Goal: Task Accomplishment & Management: Complete application form

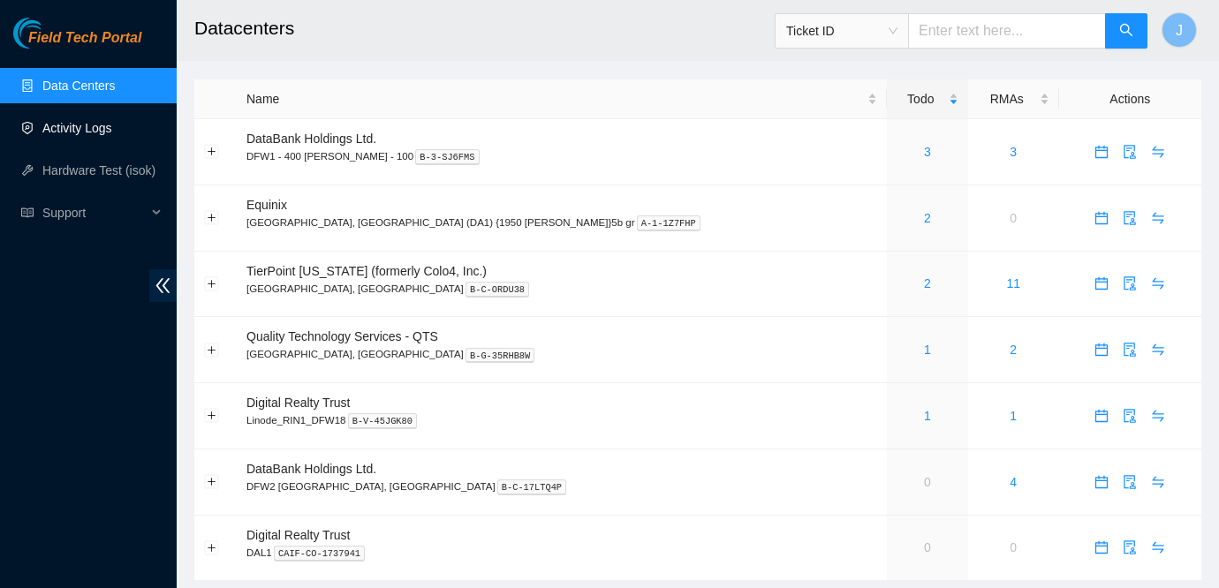
click at [84, 126] on link "Activity Logs" at bounding box center [77, 128] width 70 height 14
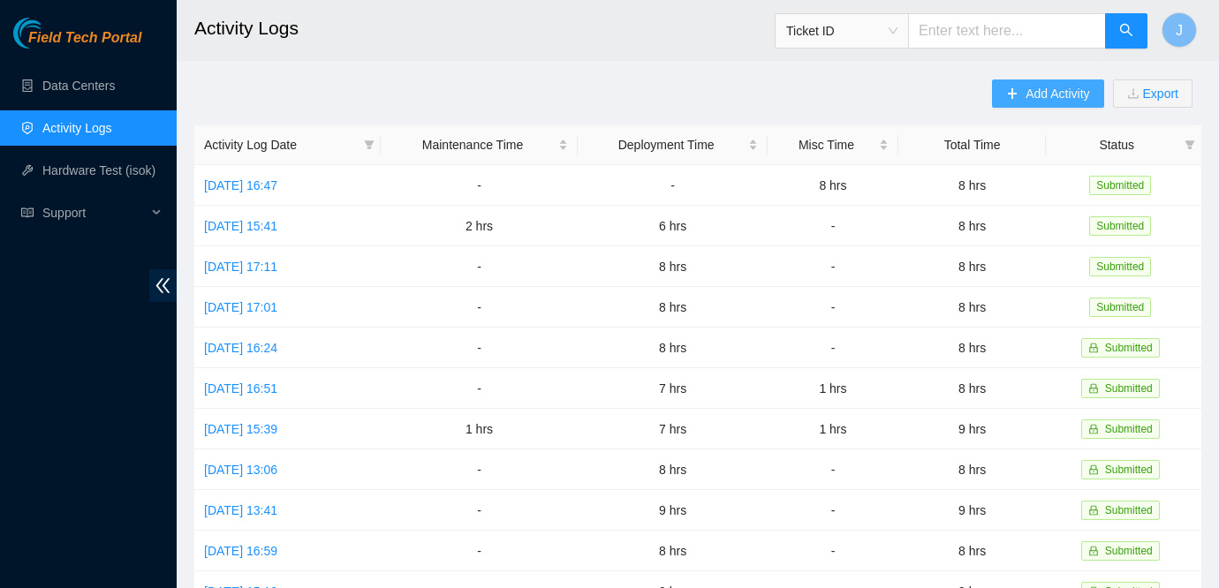
click at [992, 89] on button "Add Activity" at bounding box center [1047, 93] width 111 height 28
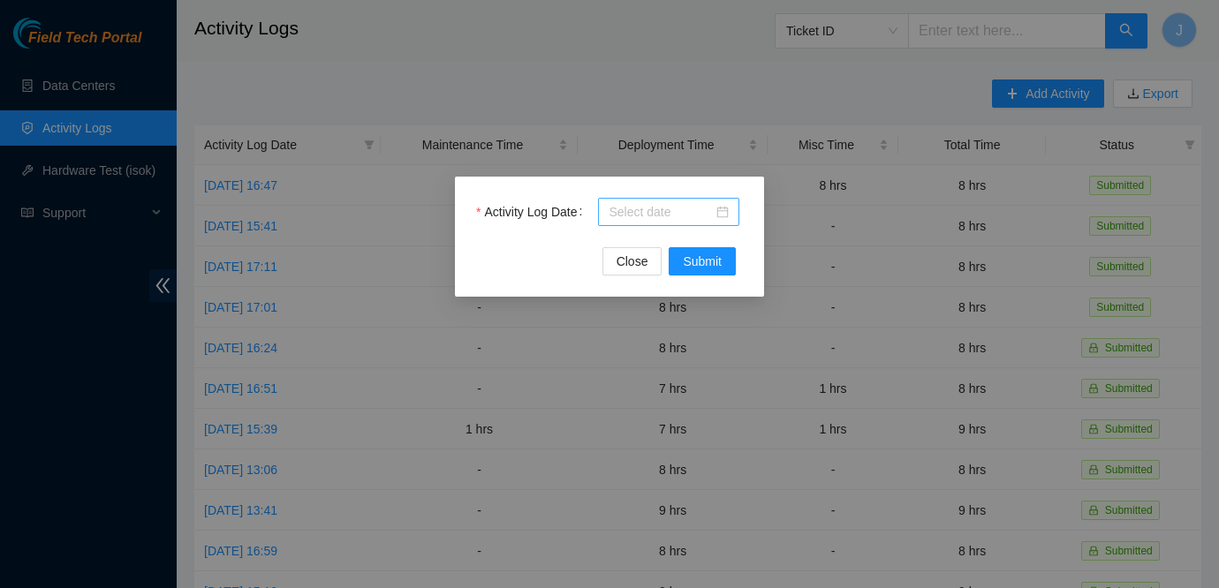
click at [723, 215] on div at bounding box center [668, 211] width 120 height 19
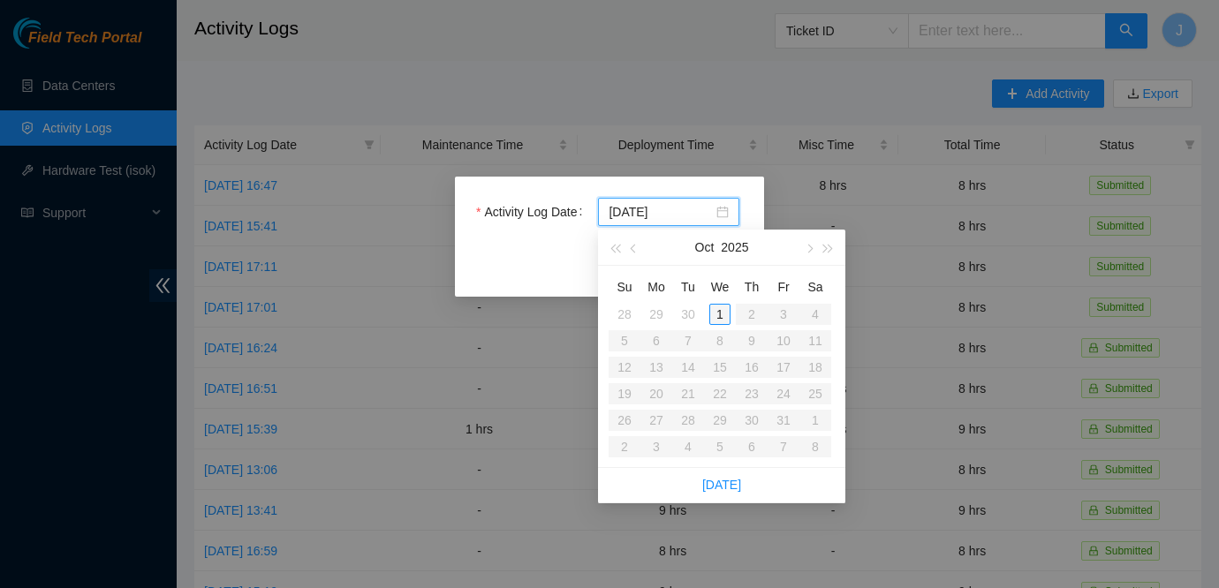
type input "2025-10-01"
click at [719, 310] on div "1" at bounding box center [719, 314] width 21 height 21
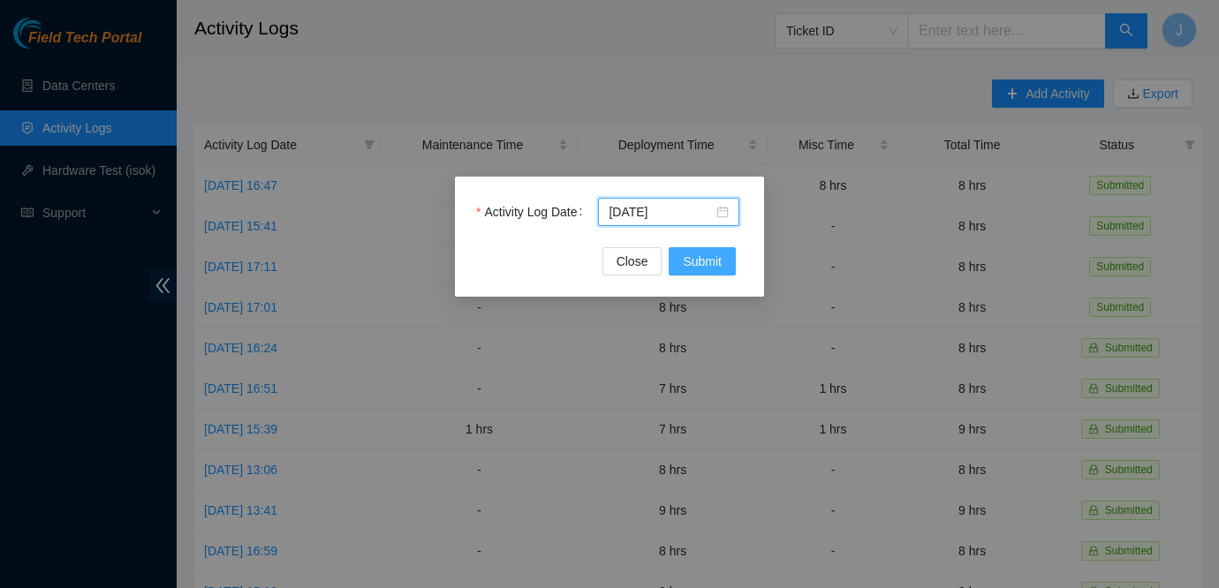
click at [705, 253] on span "Submit" at bounding box center [702, 261] width 39 height 19
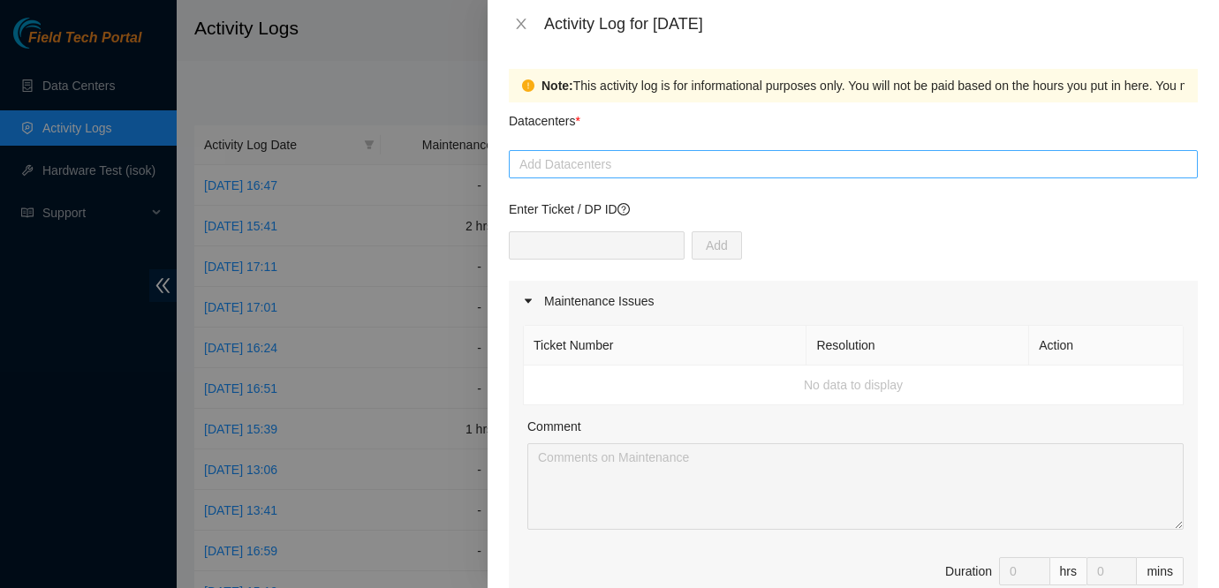
click at [696, 163] on div at bounding box center [853, 164] width 680 height 21
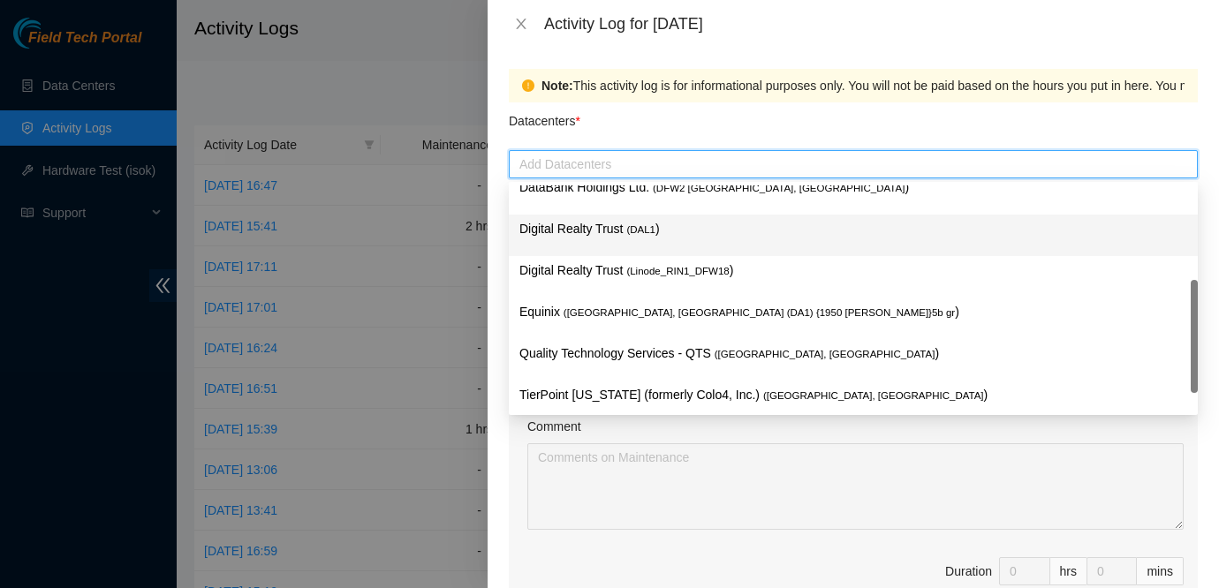
scroll to position [55, 0]
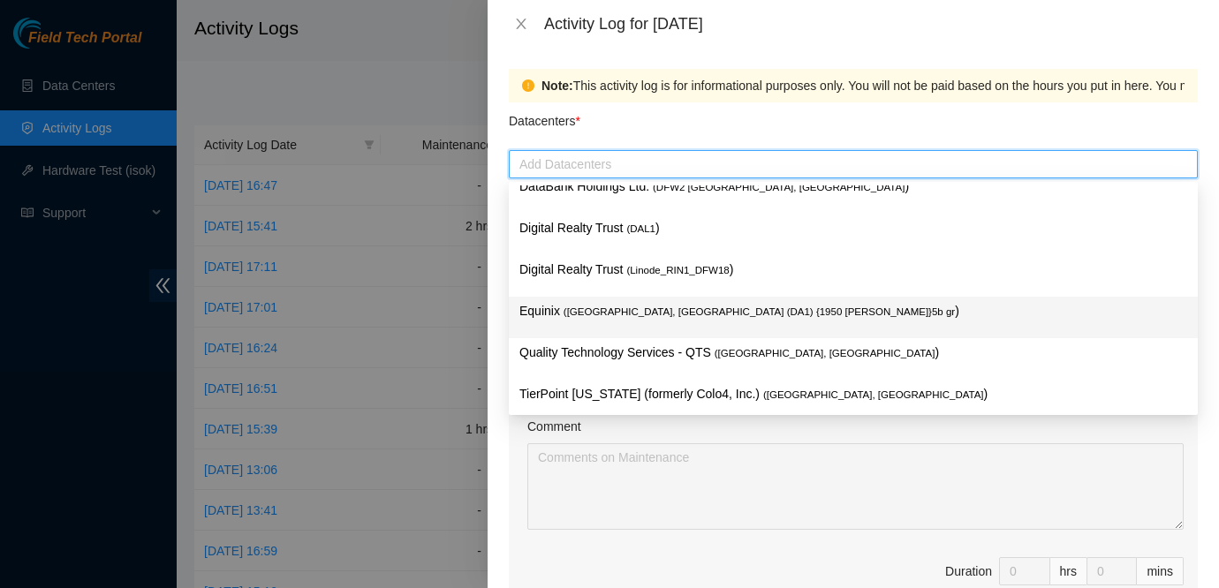
click at [617, 314] on span "( Dallas, TX (DA1) {1950 N. Stemmons}5b gr" at bounding box center [758, 311] width 391 height 11
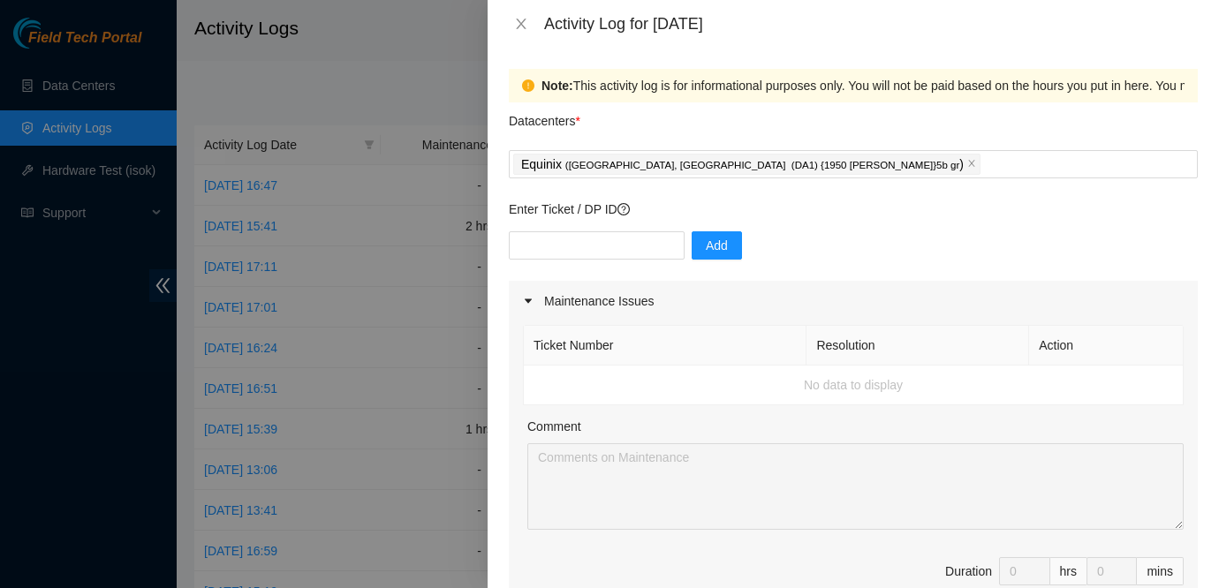
click at [665, 91] on div "Note: This activity log is for informational purposes only. You will not be pai…" at bounding box center [1090, 85] width 1098 height 19
click at [609, 246] on input "text" at bounding box center [597, 245] width 176 height 28
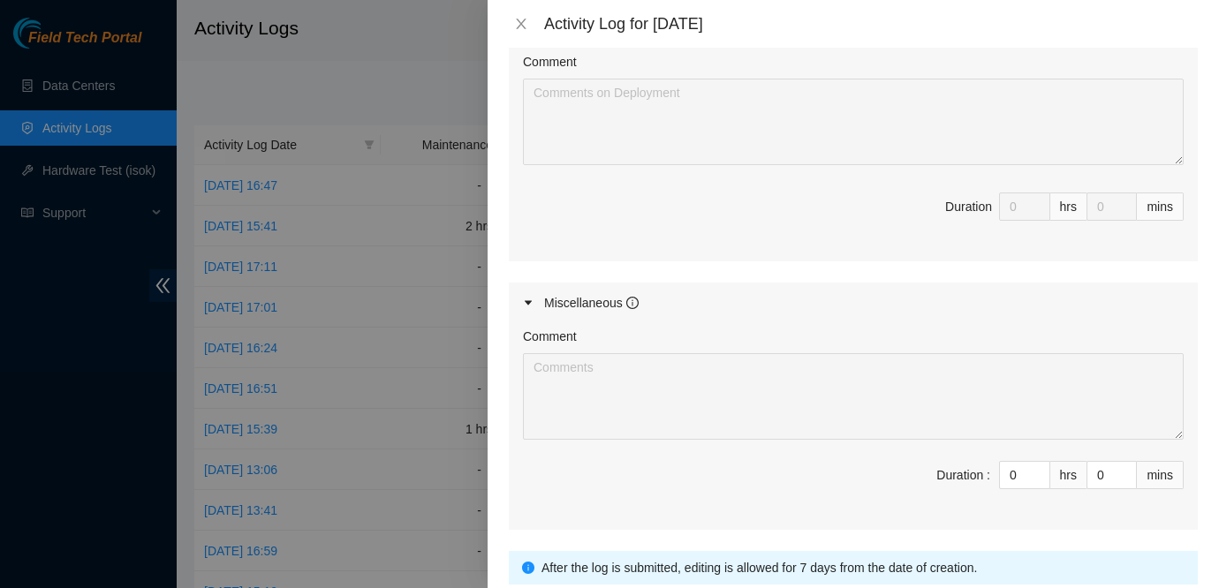
scroll to position [731, 0]
type input "1"
click at [1035, 466] on span "up" at bounding box center [1040, 470] width 11 height 11
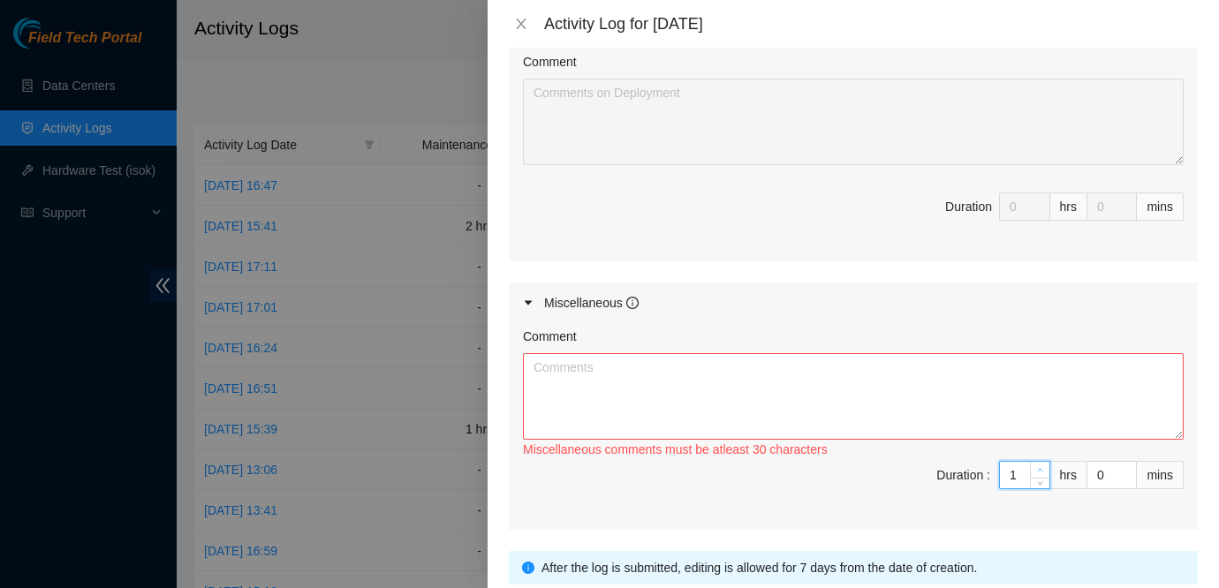
type input "2"
click at [1035, 466] on span "up" at bounding box center [1040, 470] width 11 height 11
type input "3"
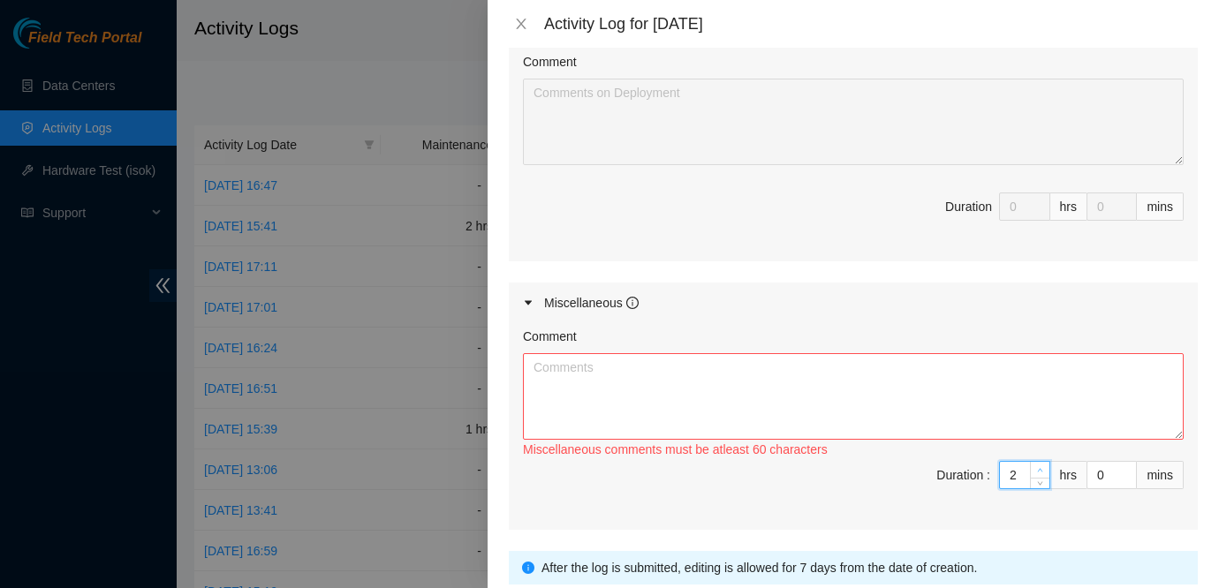
type input "3"
click at [1035, 466] on span "up" at bounding box center [1040, 470] width 11 height 11
type input "4"
click at [1035, 466] on span "up" at bounding box center [1040, 470] width 11 height 11
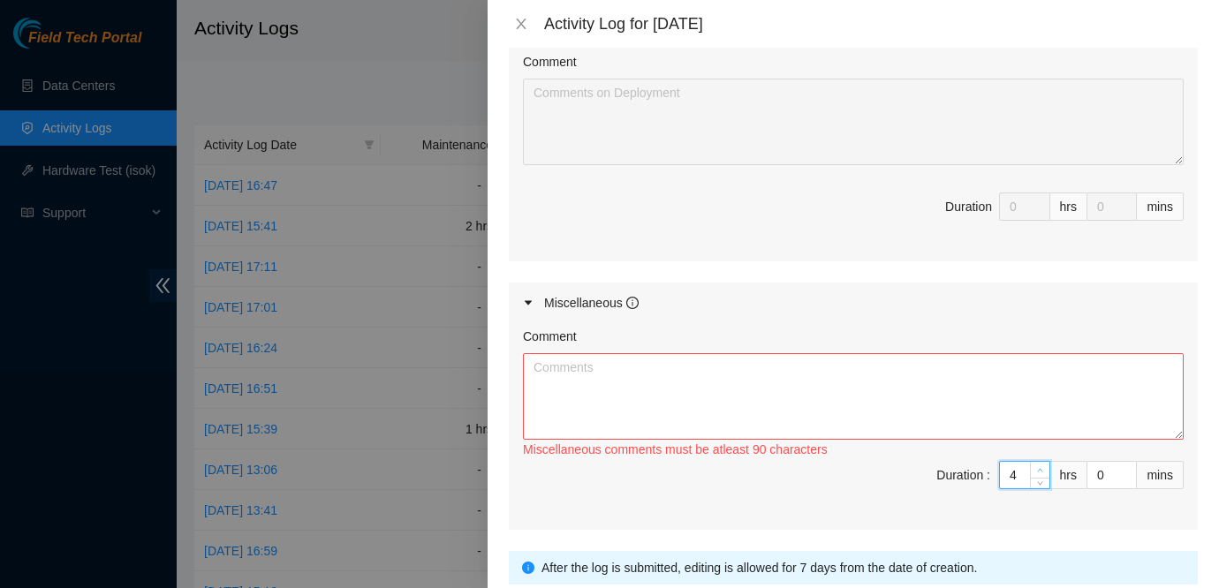
type input "5"
type input "6"
click at [1035, 466] on span "up" at bounding box center [1040, 470] width 11 height 11
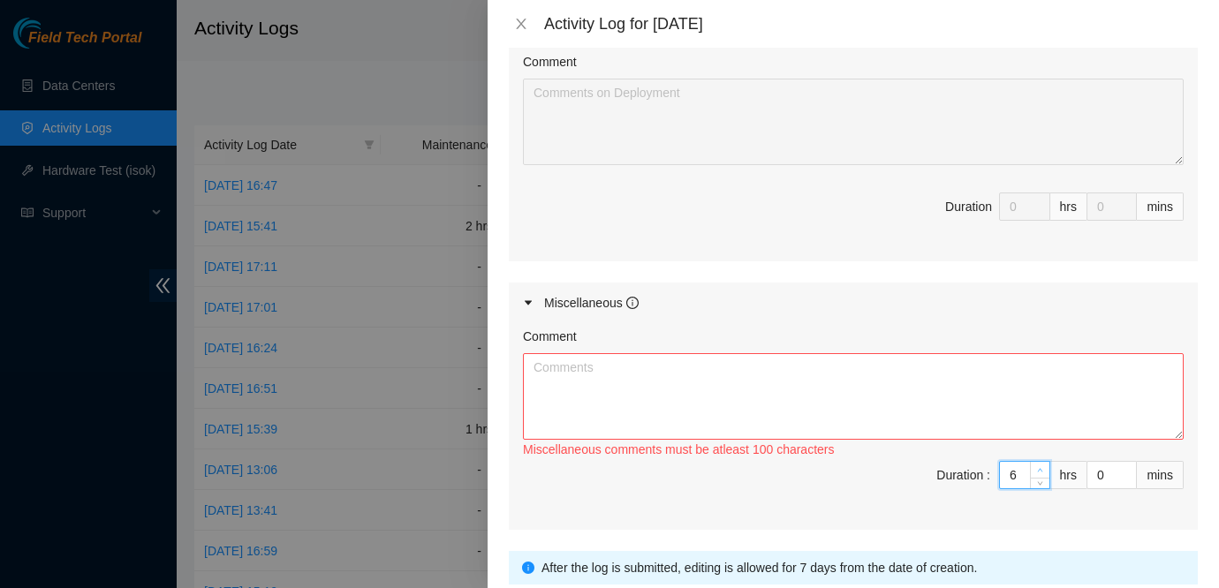
click at [1035, 466] on span "up" at bounding box center [1040, 470] width 11 height 11
type input "7"
type input "8"
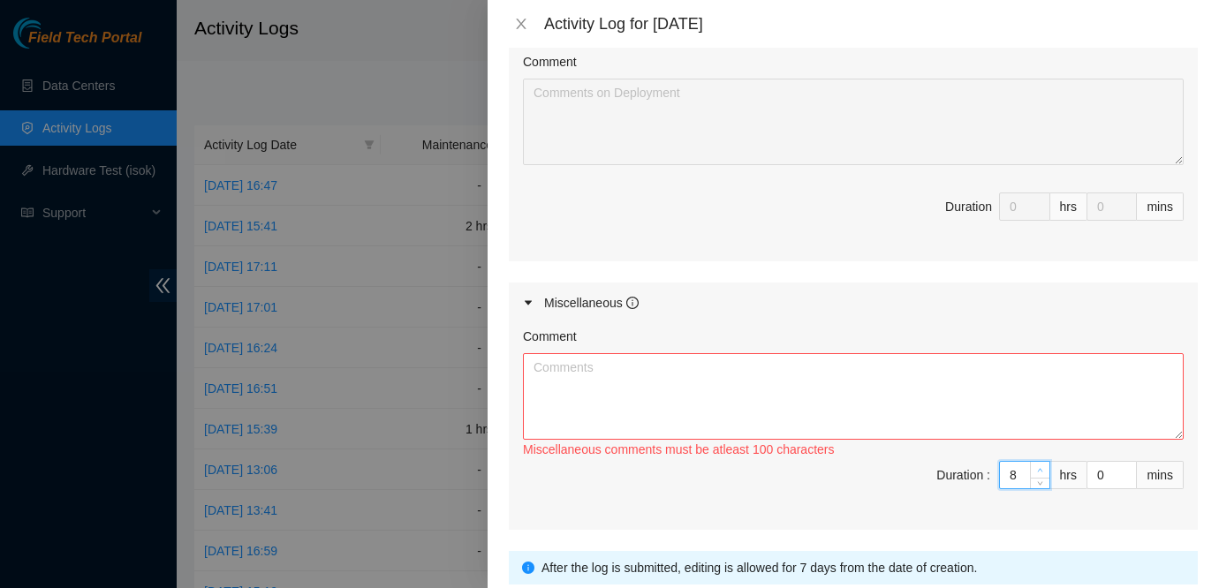
click at [1035, 466] on span "up" at bounding box center [1040, 470] width 11 height 11
type input "9"
click at [1035, 466] on span "up" at bounding box center [1040, 470] width 11 height 11
type input "10"
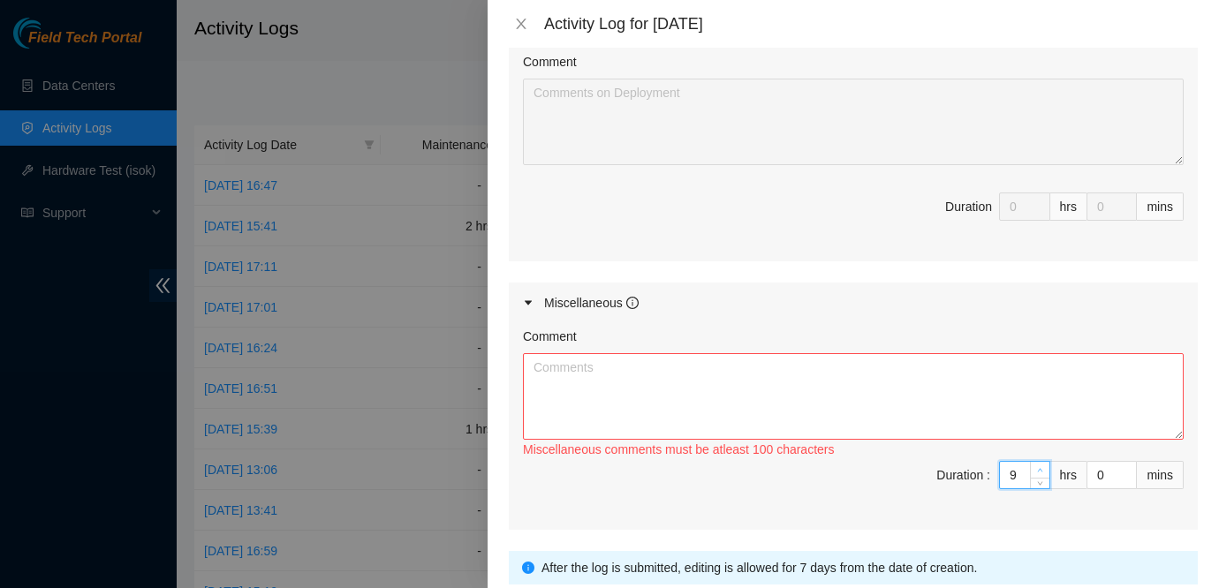
type input "10"
click at [1035, 466] on span "up" at bounding box center [1040, 470] width 11 height 11
type input "11"
click at [1035, 466] on span "up" at bounding box center [1040, 470] width 11 height 11
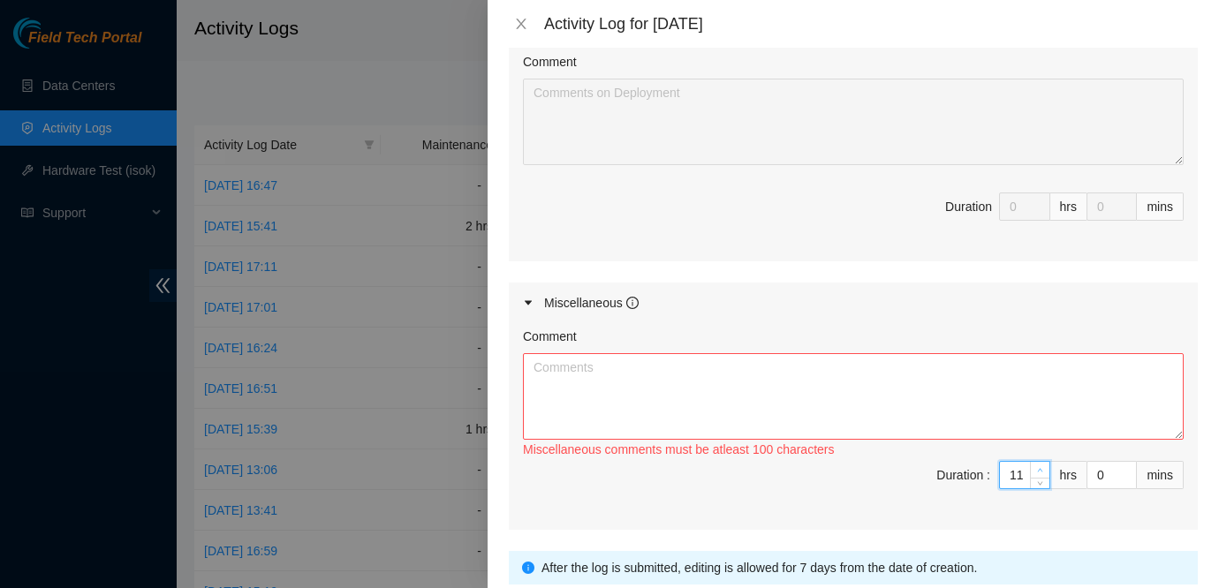
type input "12"
click at [1035, 466] on span "up" at bounding box center [1040, 470] width 11 height 11
type input "13"
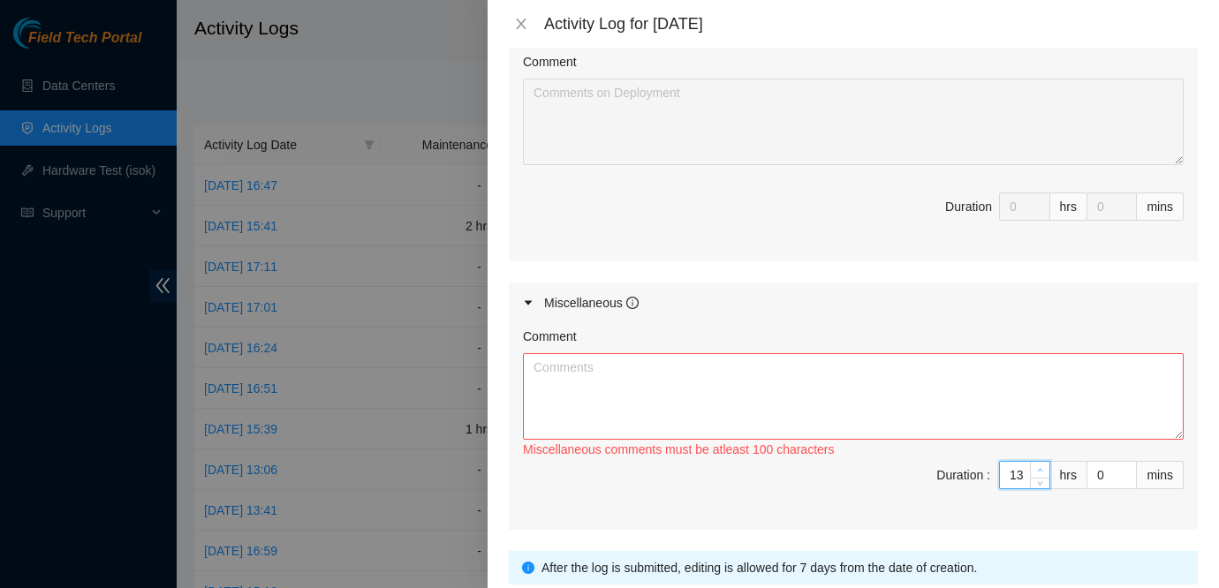
click at [1035, 466] on span "up" at bounding box center [1040, 470] width 11 height 11
type input "1"
click at [1129, 471] on icon "up" at bounding box center [1127, 470] width 6 height 6
type input "2"
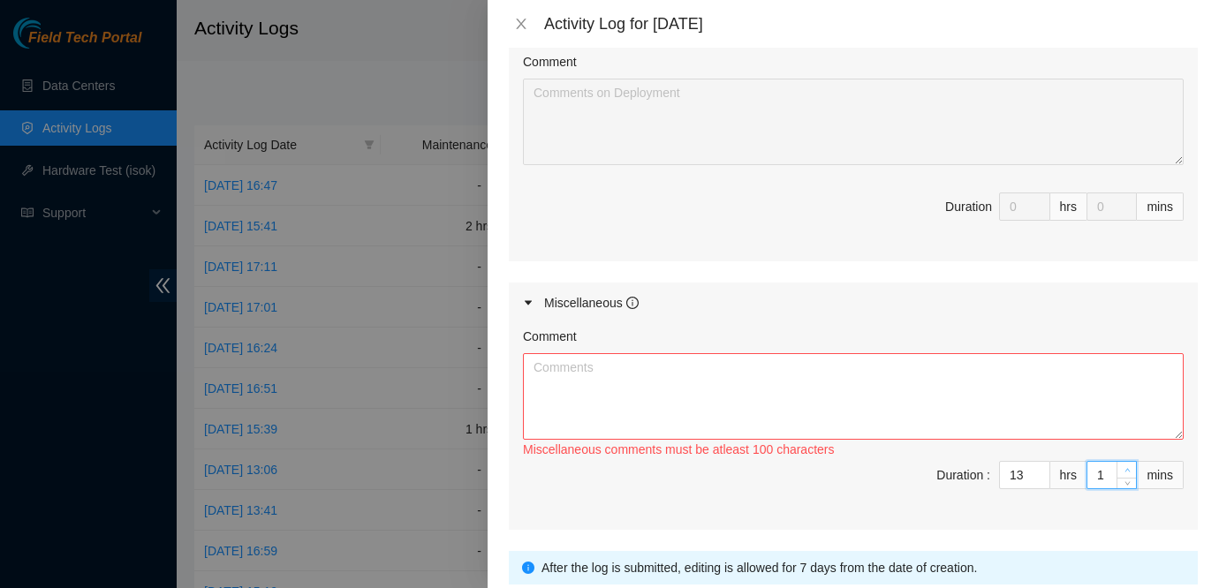
type input "2"
click at [1129, 471] on icon "up" at bounding box center [1127, 470] width 6 height 6
type input "3"
click at [1129, 471] on icon "up" at bounding box center [1127, 470] width 6 height 6
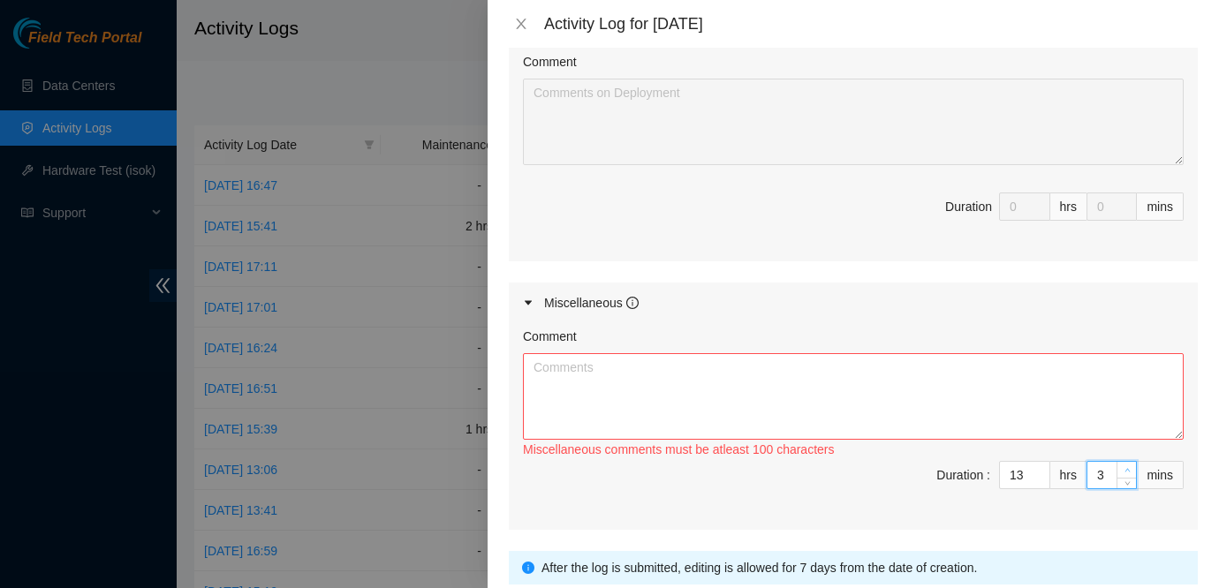
type input "4"
click at [1129, 471] on icon "up" at bounding box center [1127, 470] width 6 height 6
type input "5"
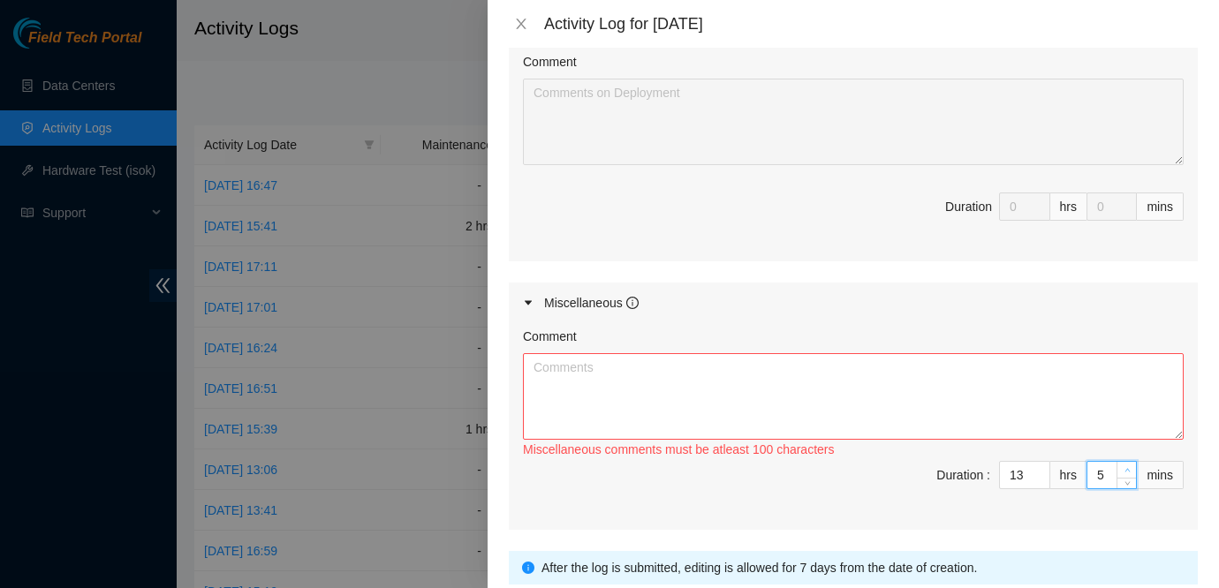
click at [1129, 471] on icon "up" at bounding box center [1127, 470] width 6 height 6
type input "6"
type input "7"
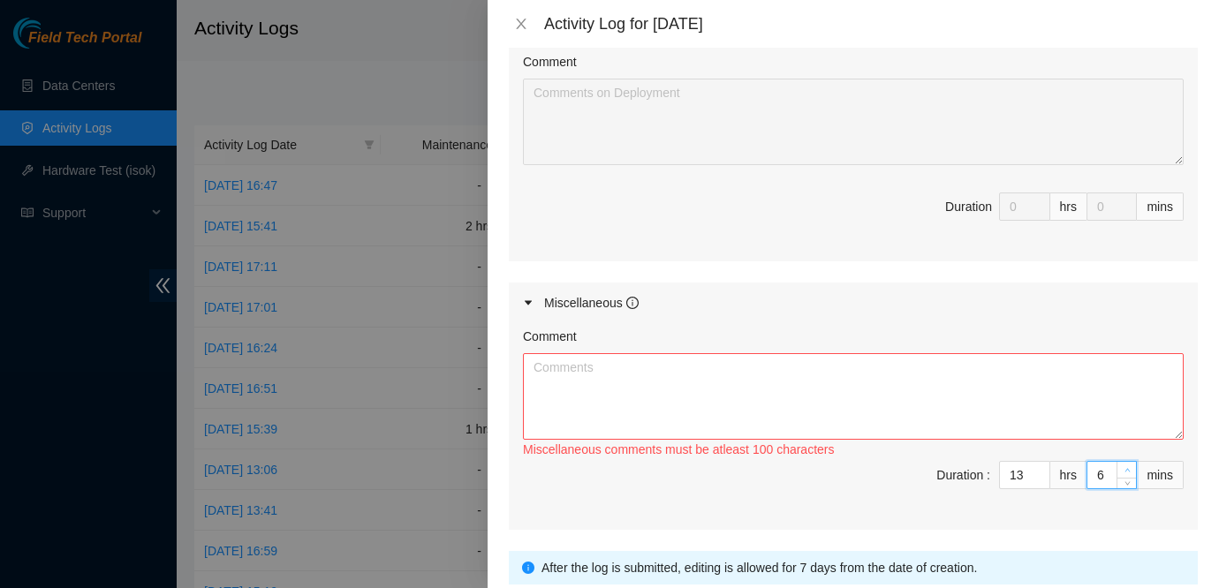
type input "7"
click at [1129, 471] on icon "up" at bounding box center [1127, 470] width 6 height 6
type input "8"
click at [1129, 471] on icon "up" at bounding box center [1127, 470] width 6 height 6
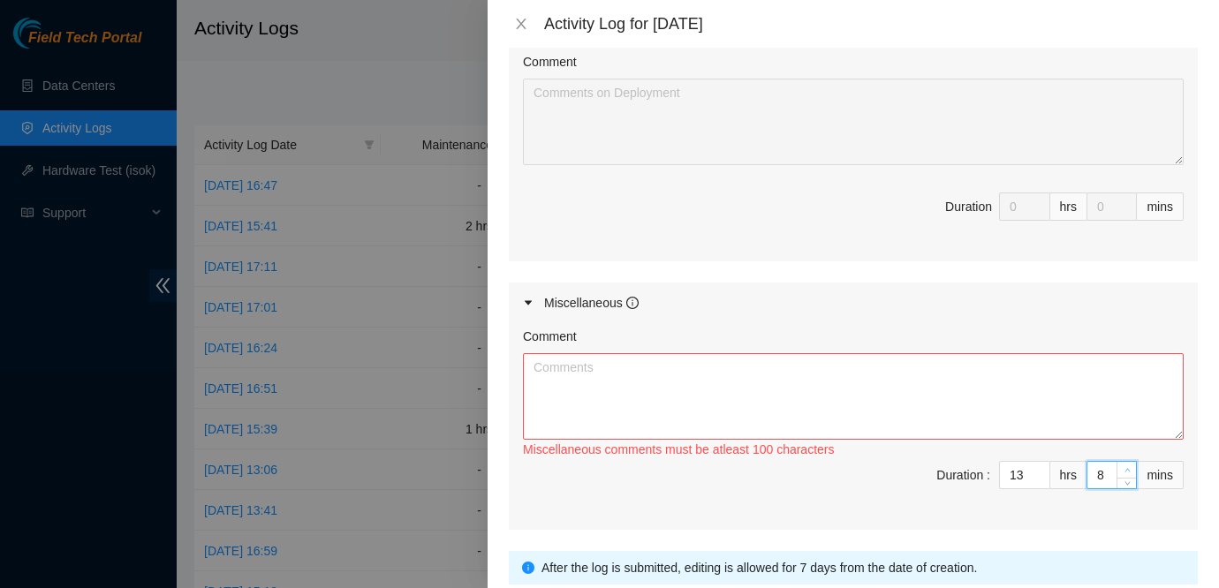
type input "9"
click at [1129, 471] on icon "up" at bounding box center [1127, 470] width 6 height 6
type input "10"
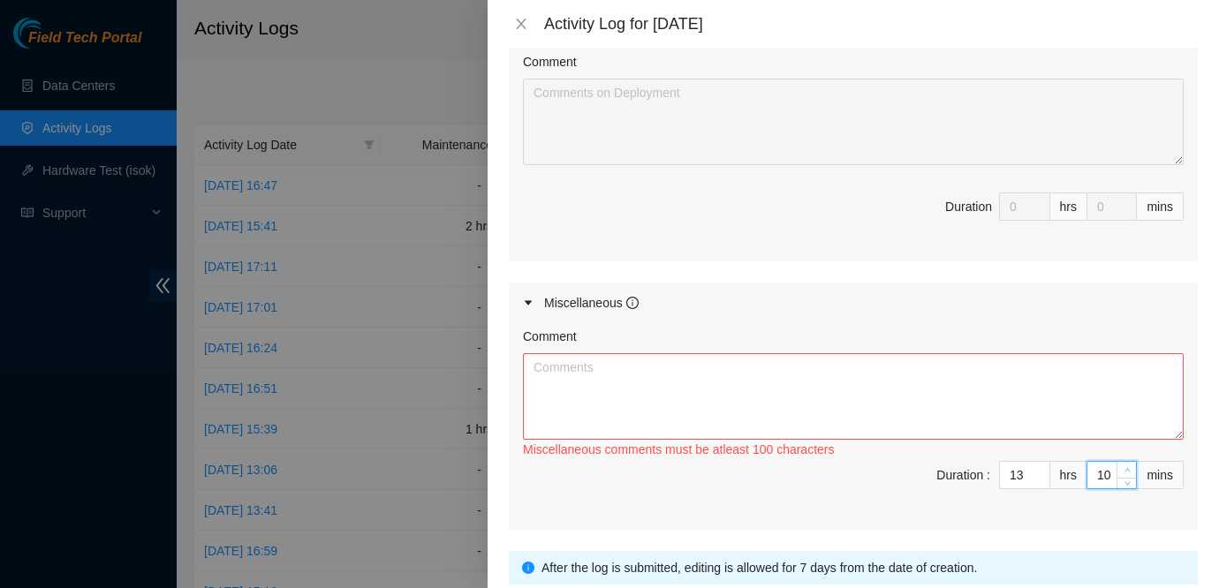
click at [1129, 471] on icon "up" at bounding box center [1127, 470] width 6 height 6
type input "11"
click at [1129, 471] on icon "up" at bounding box center [1127, 470] width 6 height 6
type input "12"
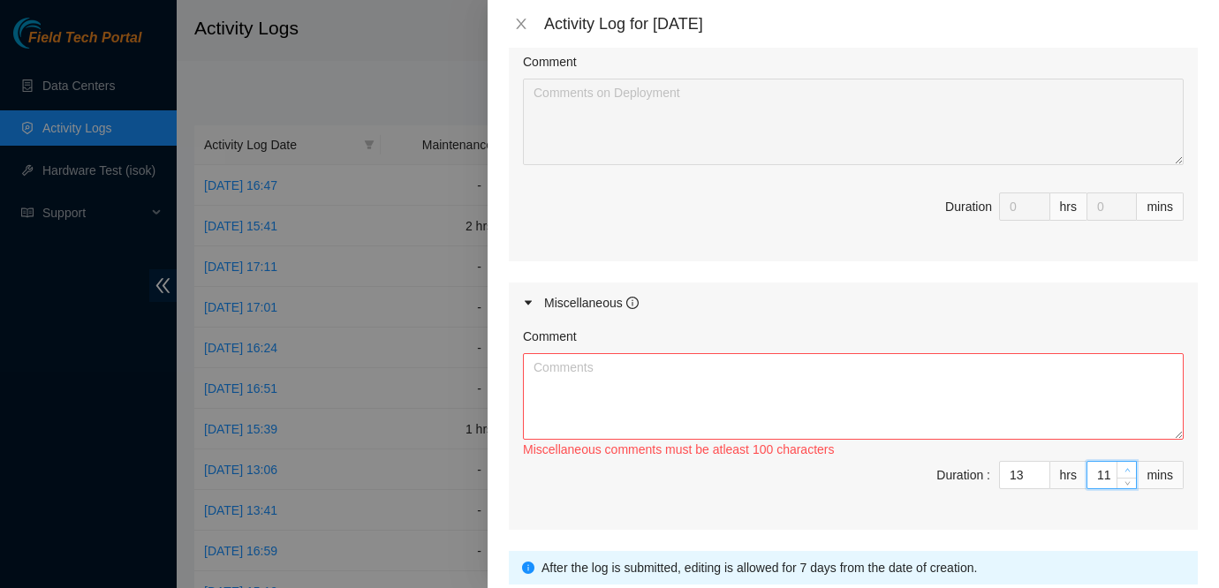
type input "12"
click at [1129, 471] on icon "up" at bounding box center [1127, 470] width 6 height 6
type input "13"
click at [1129, 471] on icon "up" at bounding box center [1127, 470] width 6 height 6
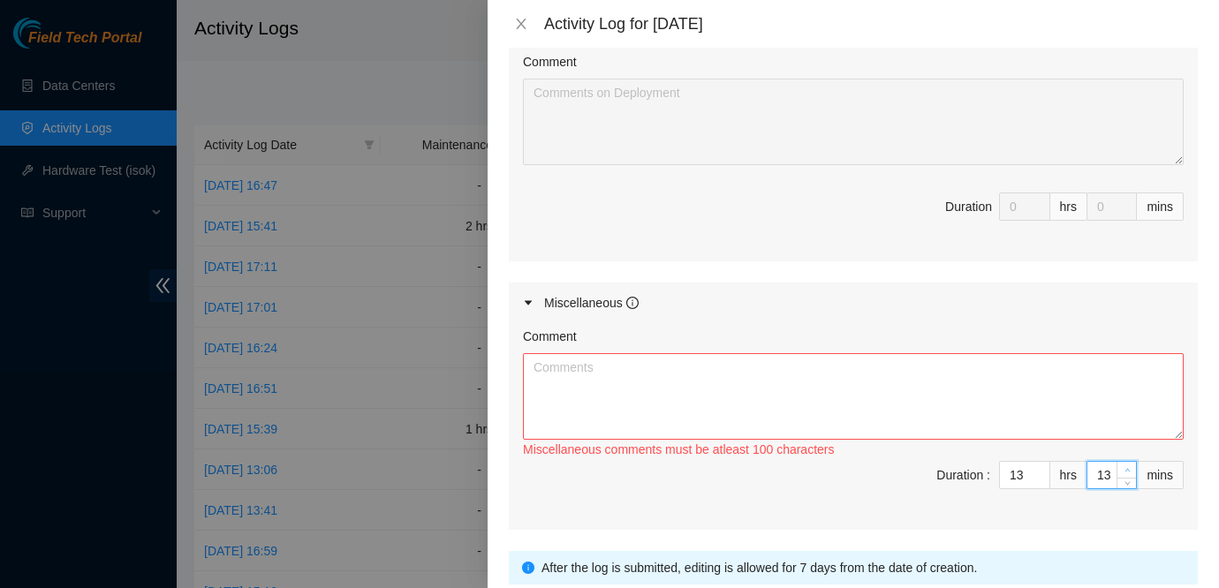
type input "14"
click at [1129, 471] on icon "up" at bounding box center [1127, 470] width 6 height 6
type input "15"
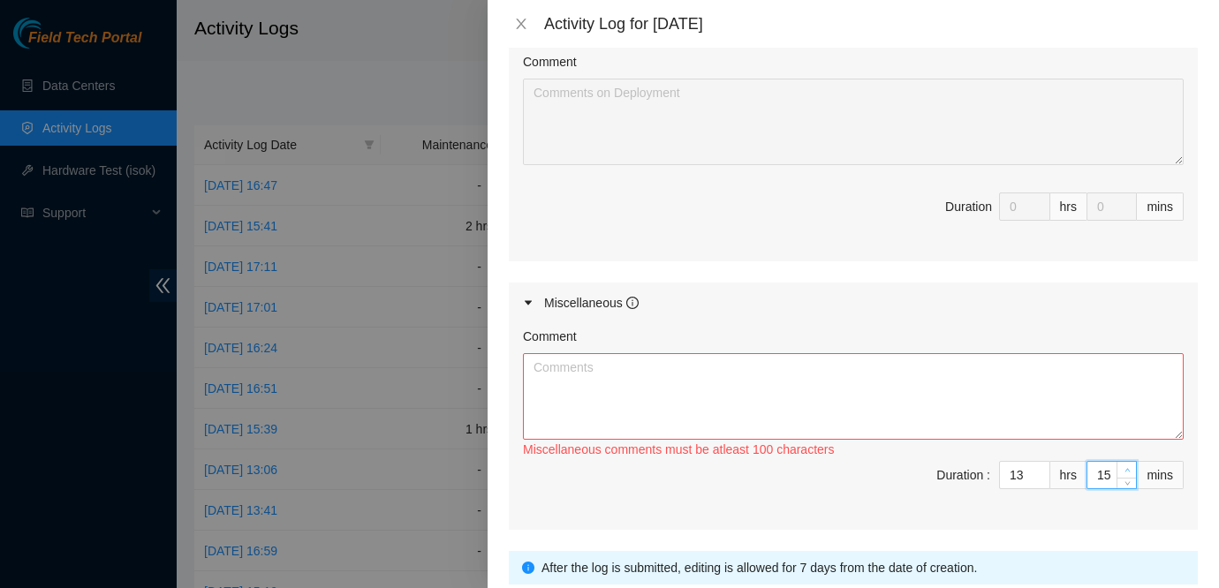
click at [1129, 471] on icon "up" at bounding box center [1127, 470] width 6 height 6
type input "16"
click at [1129, 471] on icon "up" at bounding box center [1127, 470] width 6 height 6
type input "17"
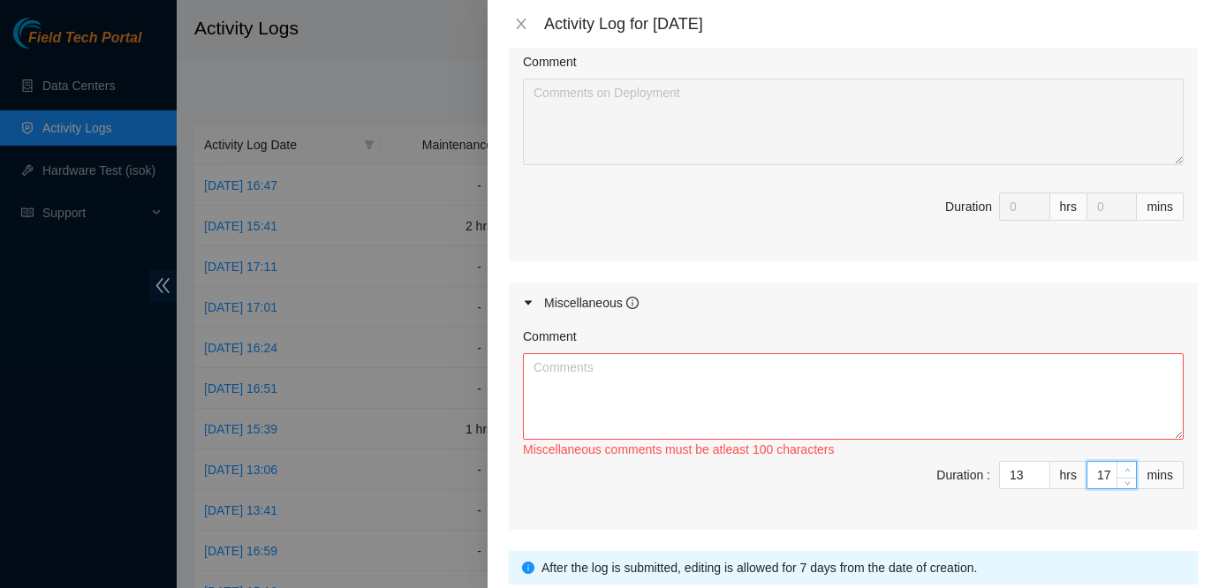
type input "17"
click at [1129, 471] on icon "up" at bounding box center [1127, 470] width 6 height 6
type input "18"
click at [1129, 471] on icon "up" at bounding box center [1127, 470] width 6 height 6
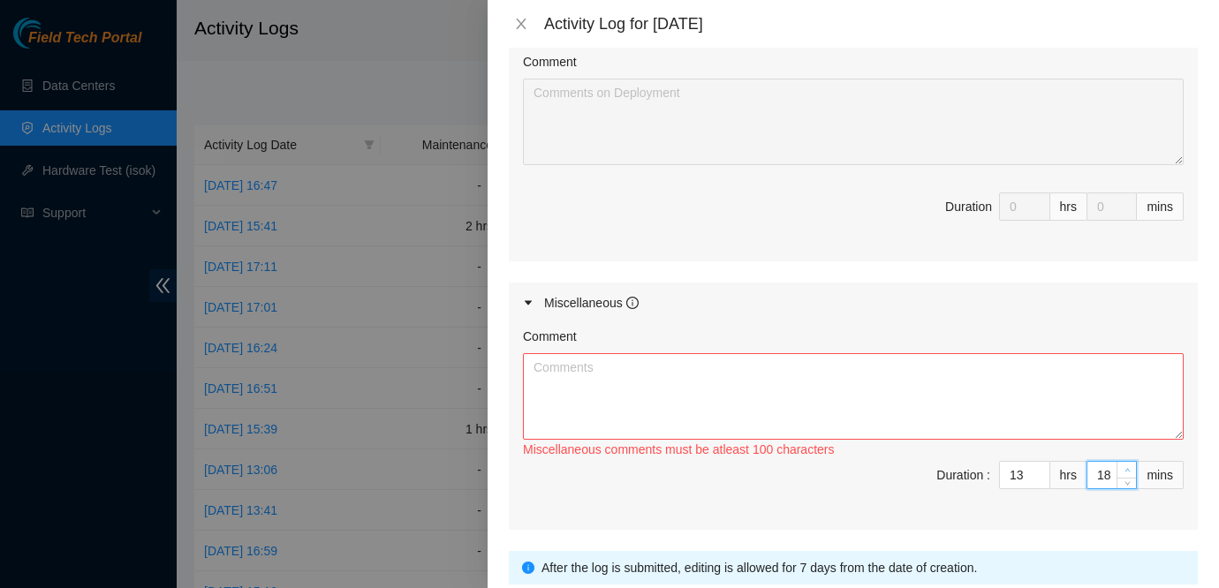
type input "19"
click at [1129, 471] on icon "up" at bounding box center [1127, 470] width 6 height 6
type input "20"
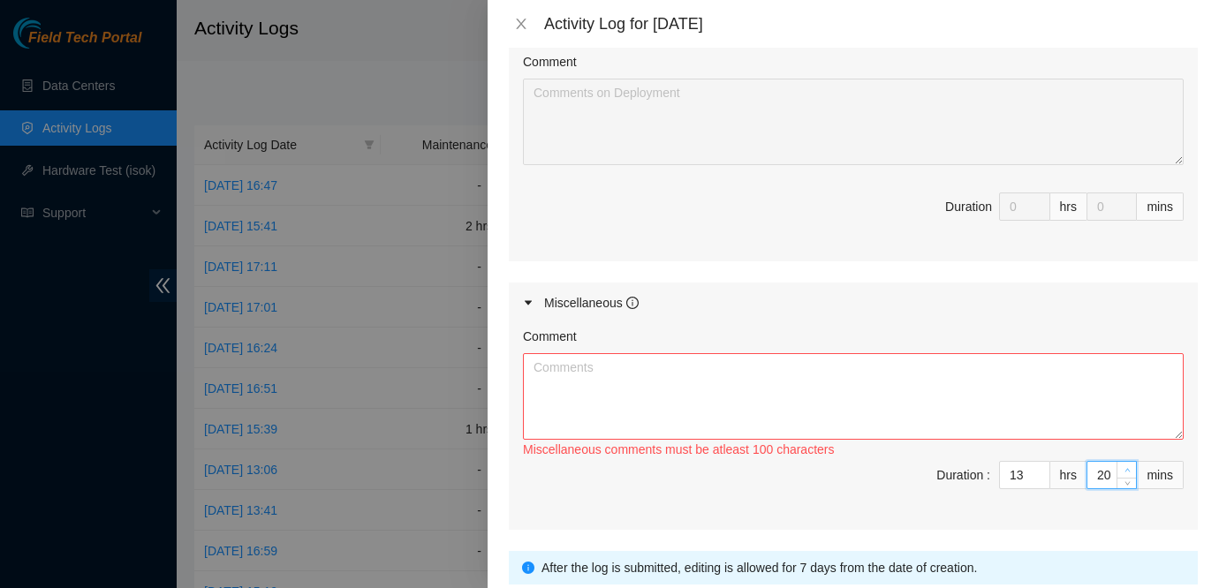
click at [1129, 471] on icon "up" at bounding box center [1127, 470] width 6 height 6
type input "21"
click at [1129, 471] on icon "up" at bounding box center [1127, 470] width 6 height 6
type input "22"
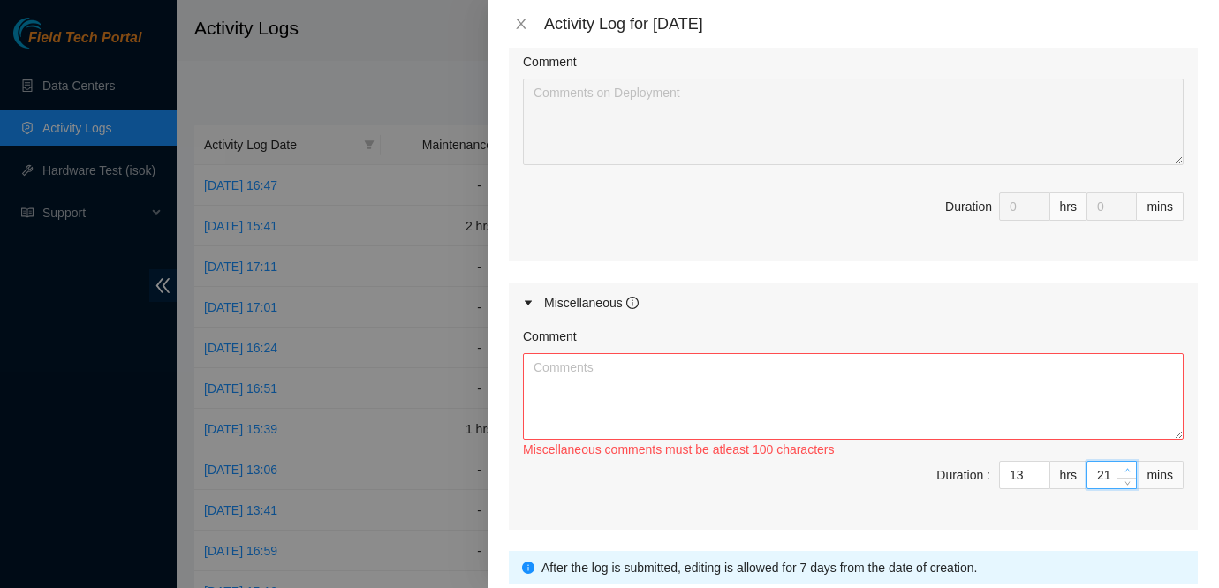
type input "22"
click at [1129, 471] on icon "up" at bounding box center [1127, 470] width 6 height 6
type input "23"
click at [1129, 471] on icon "up" at bounding box center [1127, 470] width 6 height 6
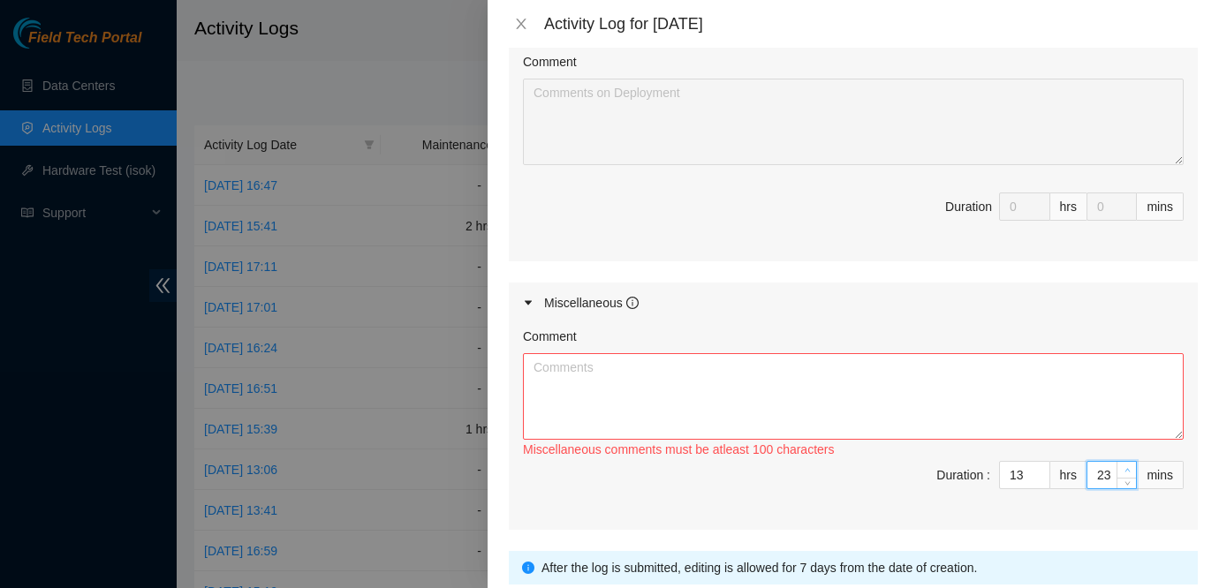
type input "24"
click at [1129, 471] on icon "up" at bounding box center [1127, 470] width 6 height 6
type input "25"
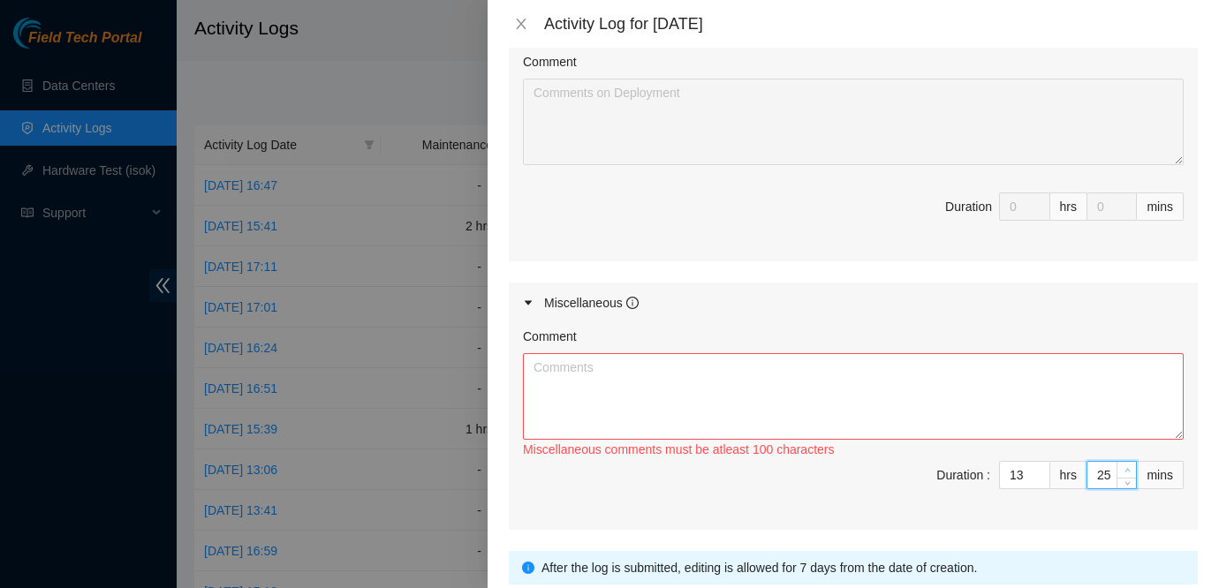
click at [1129, 471] on icon "up" at bounding box center [1127, 470] width 6 height 6
type input "26"
click at [1129, 471] on icon "up" at bounding box center [1127, 470] width 6 height 6
type input "27"
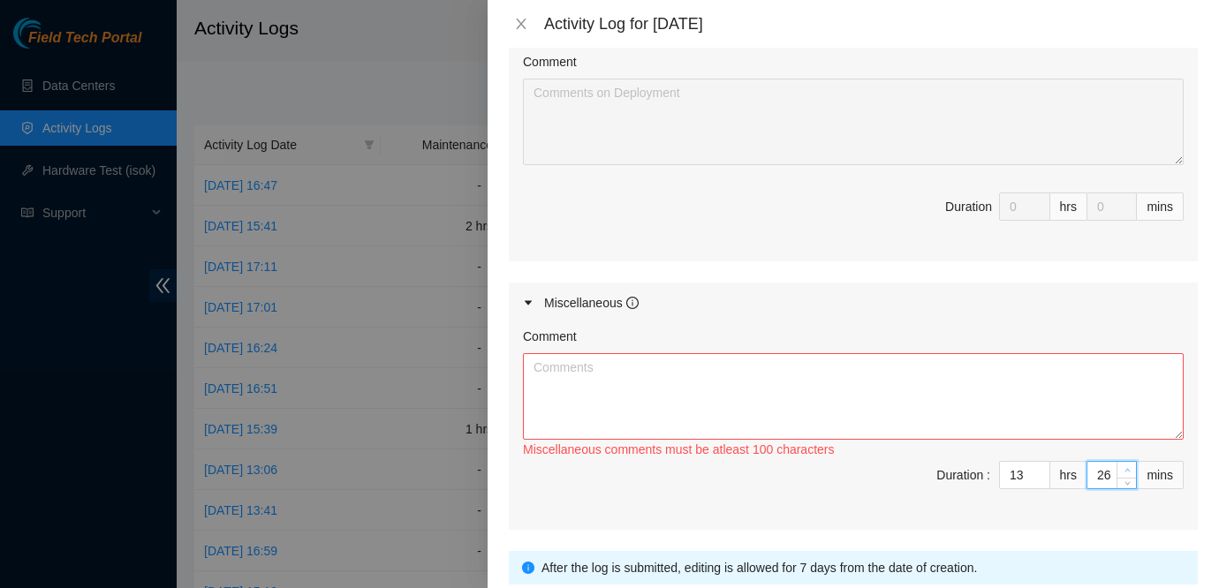
type input "27"
click at [1129, 471] on icon "up" at bounding box center [1127, 470] width 6 height 6
type input "28"
click at [1129, 471] on icon "up" at bounding box center [1127, 470] width 6 height 6
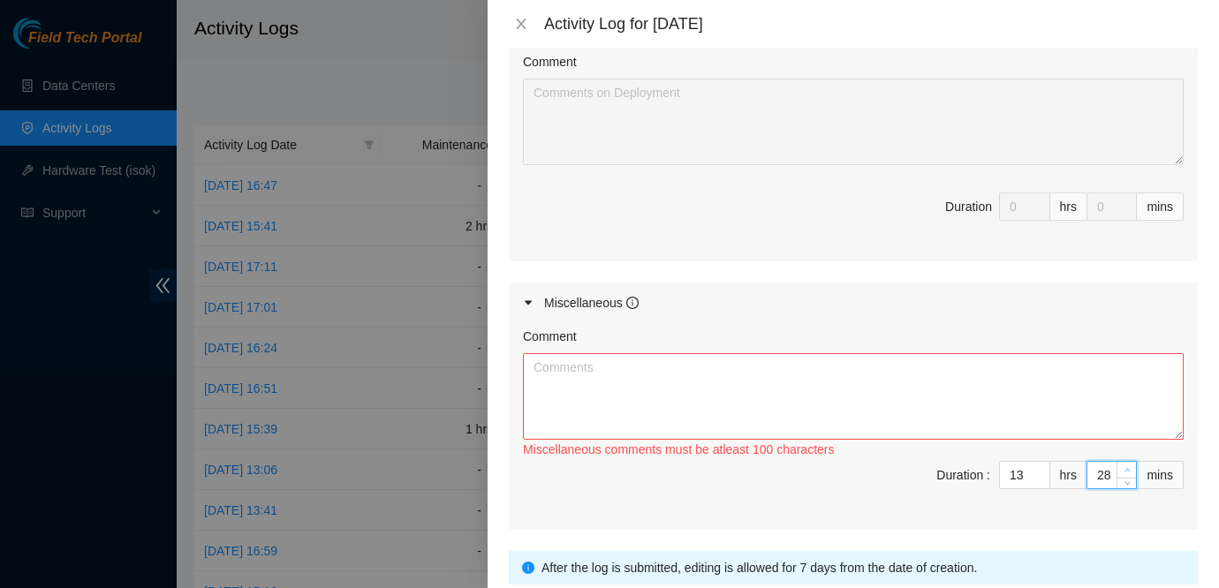
type input "29"
click at [1129, 471] on icon "up" at bounding box center [1127, 470] width 6 height 6
type input "30"
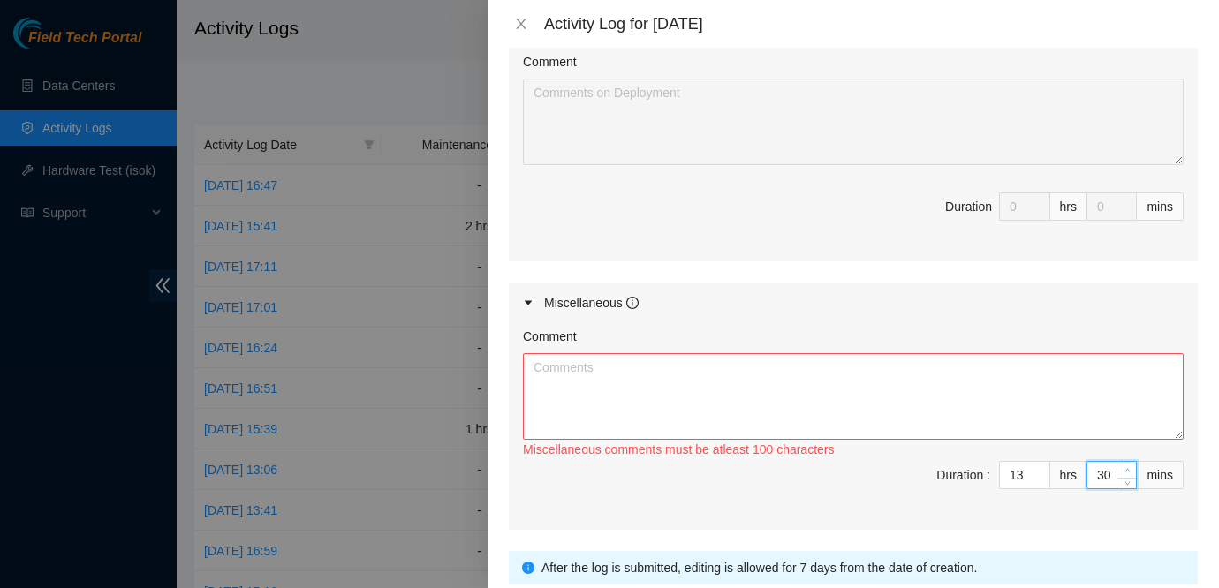
click at [1129, 471] on icon "up" at bounding box center [1127, 470] width 6 height 6
click at [802, 423] on textarea "Comment" at bounding box center [853, 396] width 661 height 87
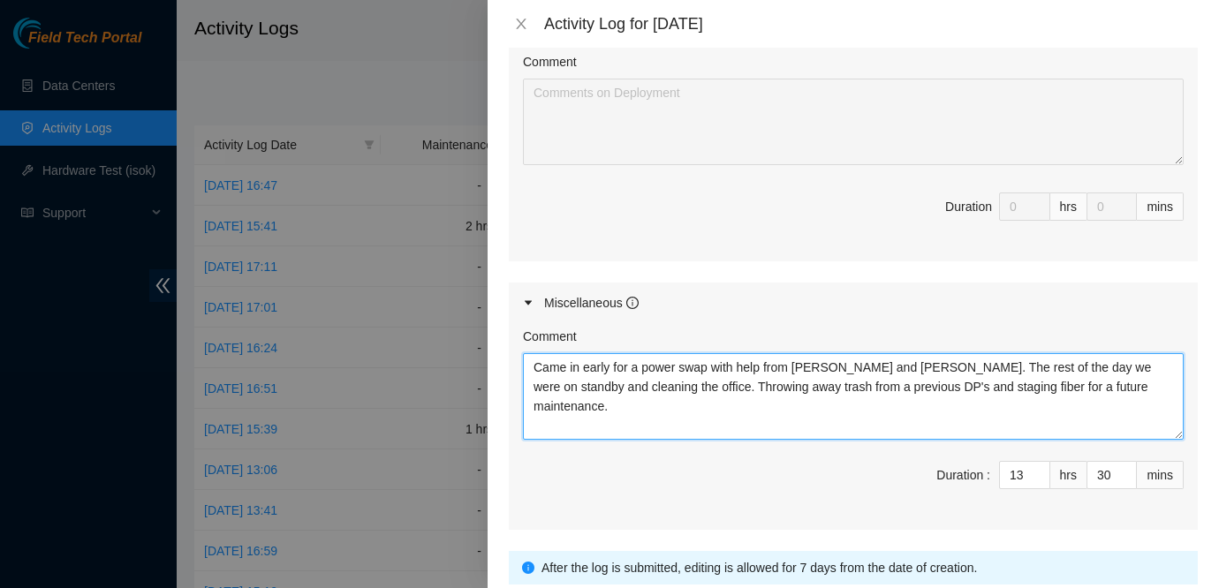
scroll to position [866, 0]
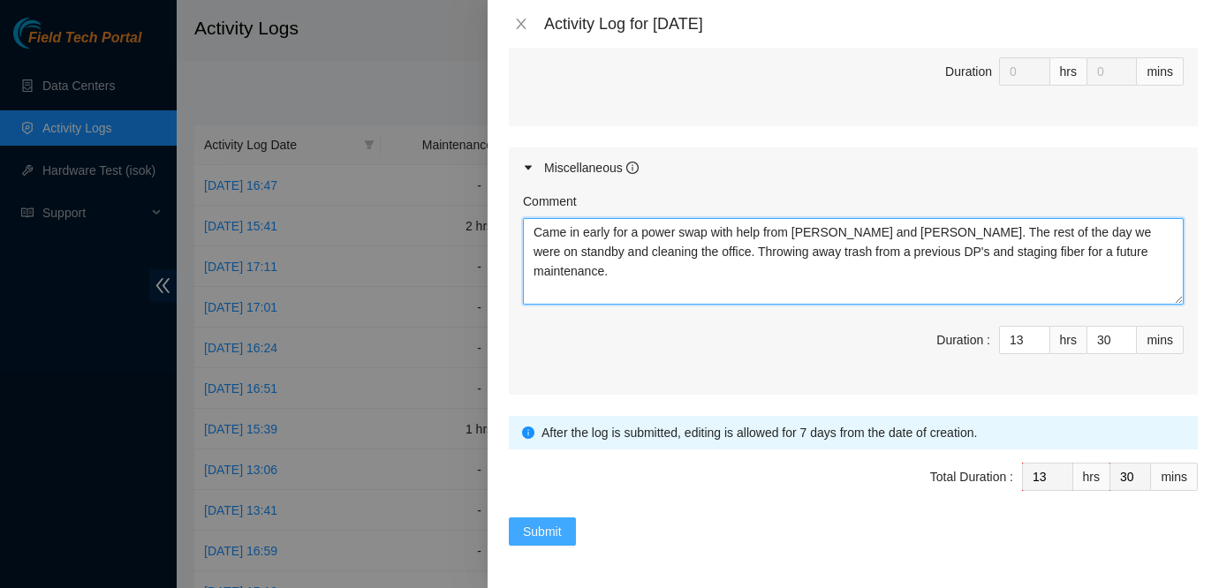
type textarea "Came in early for a power swap with help from Bruno and Dusty. The rest of the …"
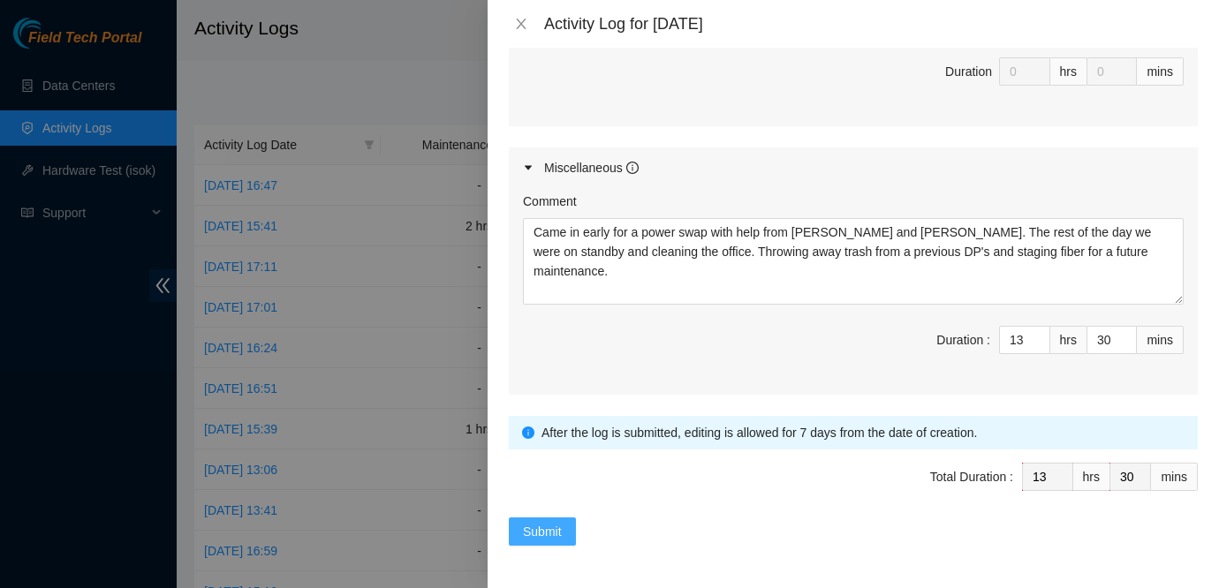
click at [563, 518] on button "Submit" at bounding box center [542, 532] width 67 height 28
